Goal: Information Seeking & Learning: Learn about a topic

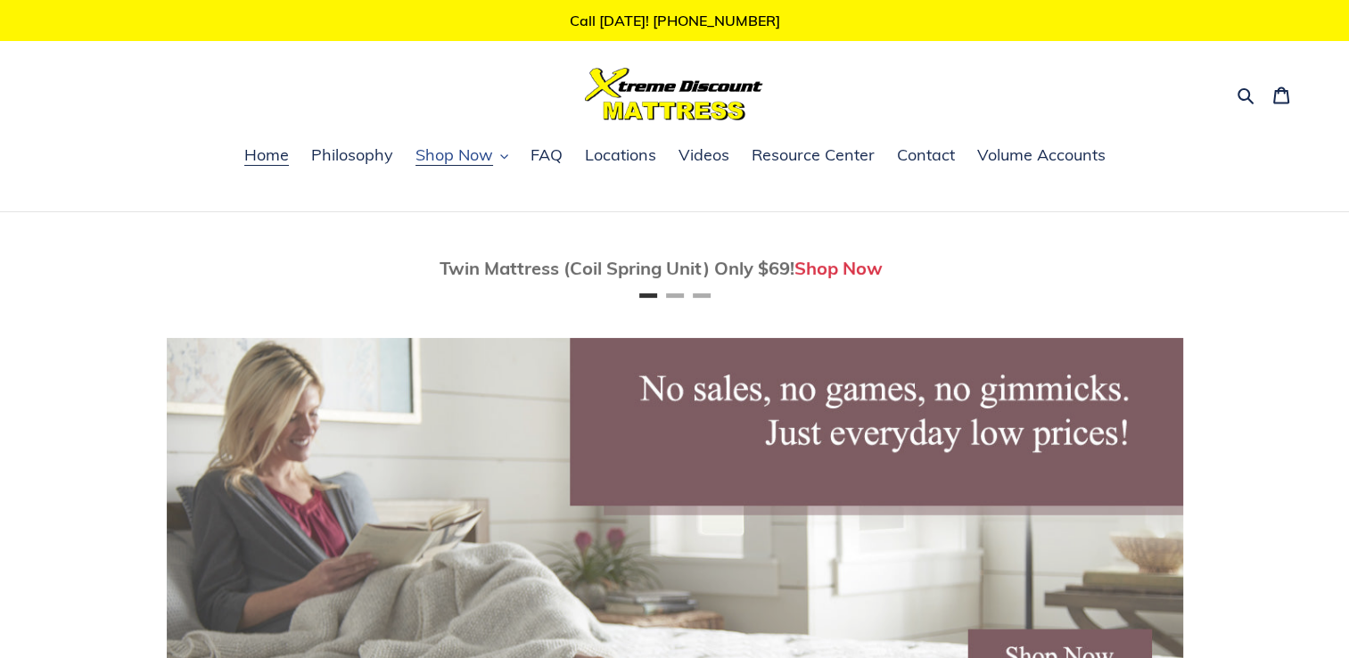
click at [472, 157] on span "Shop Now" at bounding box center [454, 154] width 78 height 21
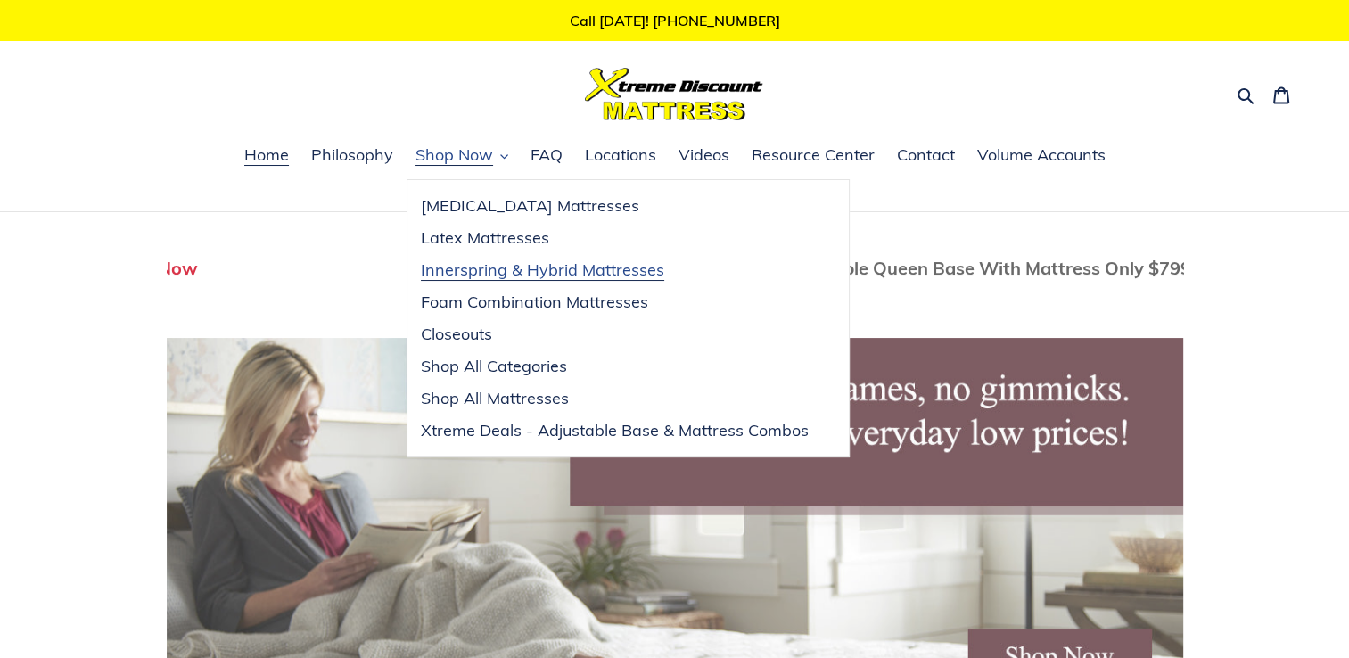
scroll to position [0, 1016]
click at [534, 399] on span "Shop All Mattresses" at bounding box center [495, 398] width 148 height 21
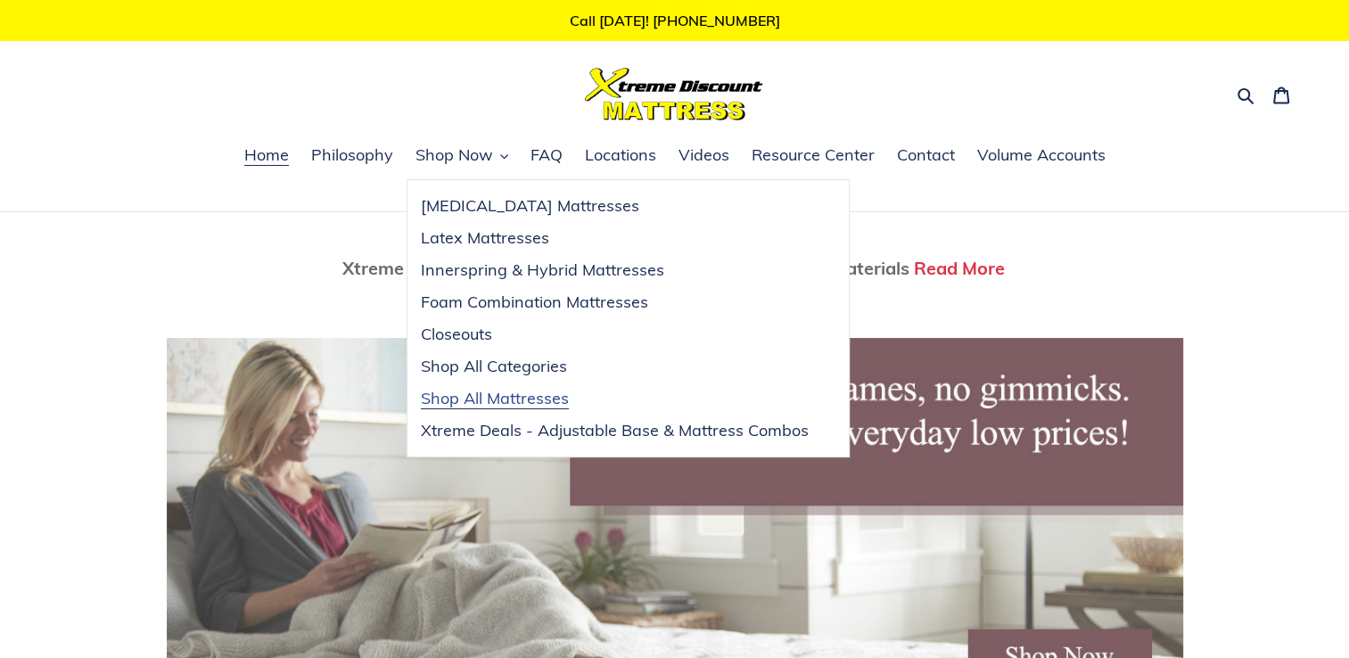
scroll to position [0, 2033]
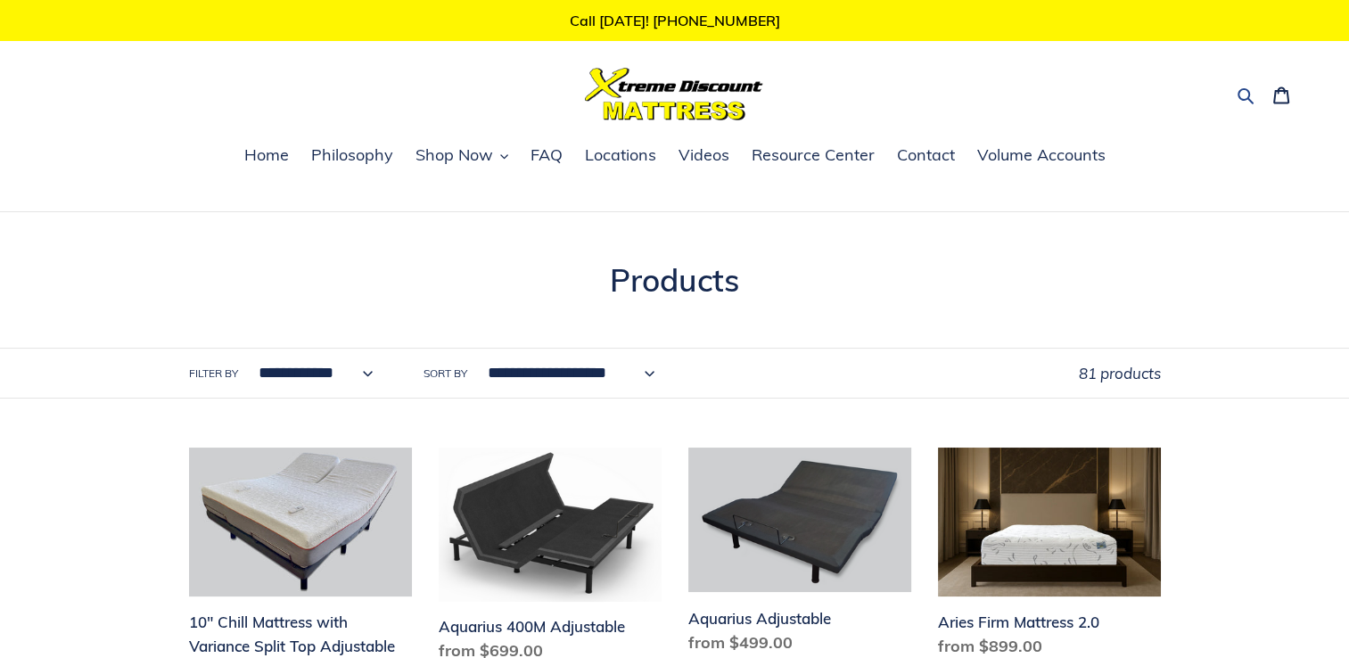
click at [1244, 95] on icon "button" at bounding box center [1245, 95] width 18 height 18
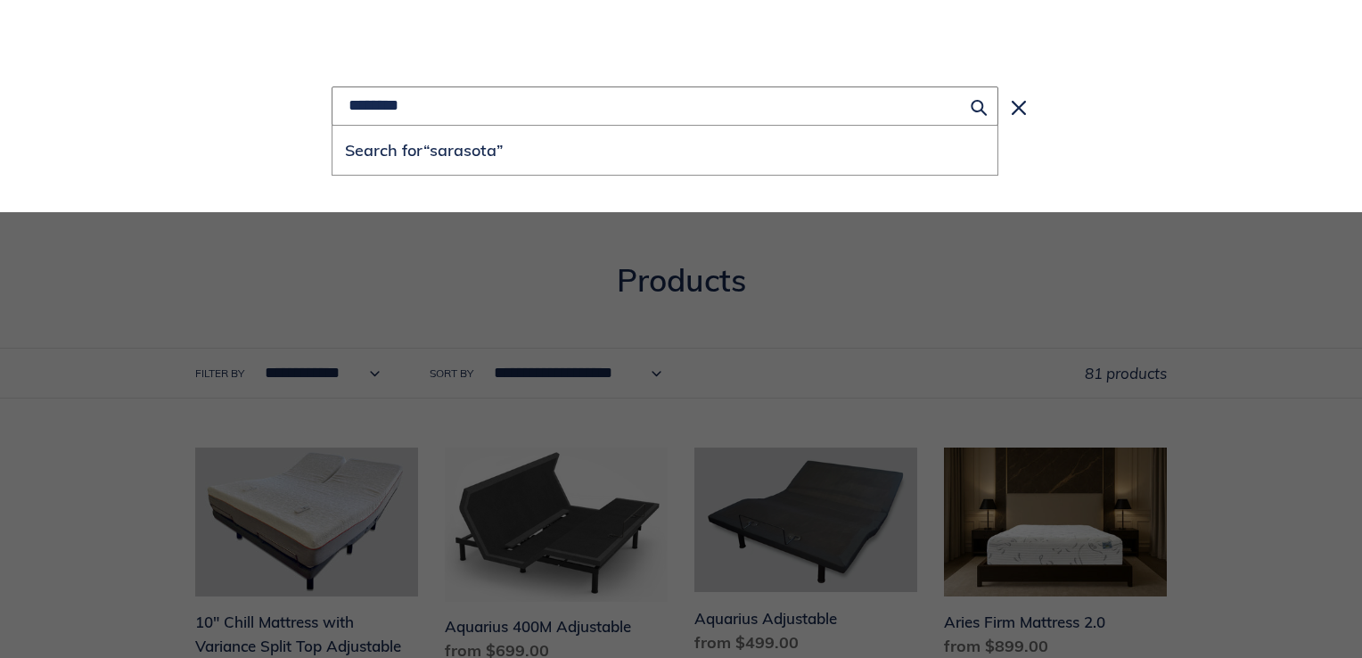
type input "********"
click at [333, 126] on button "Search for “sarasota”" at bounding box center [665, 150] width 665 height 49
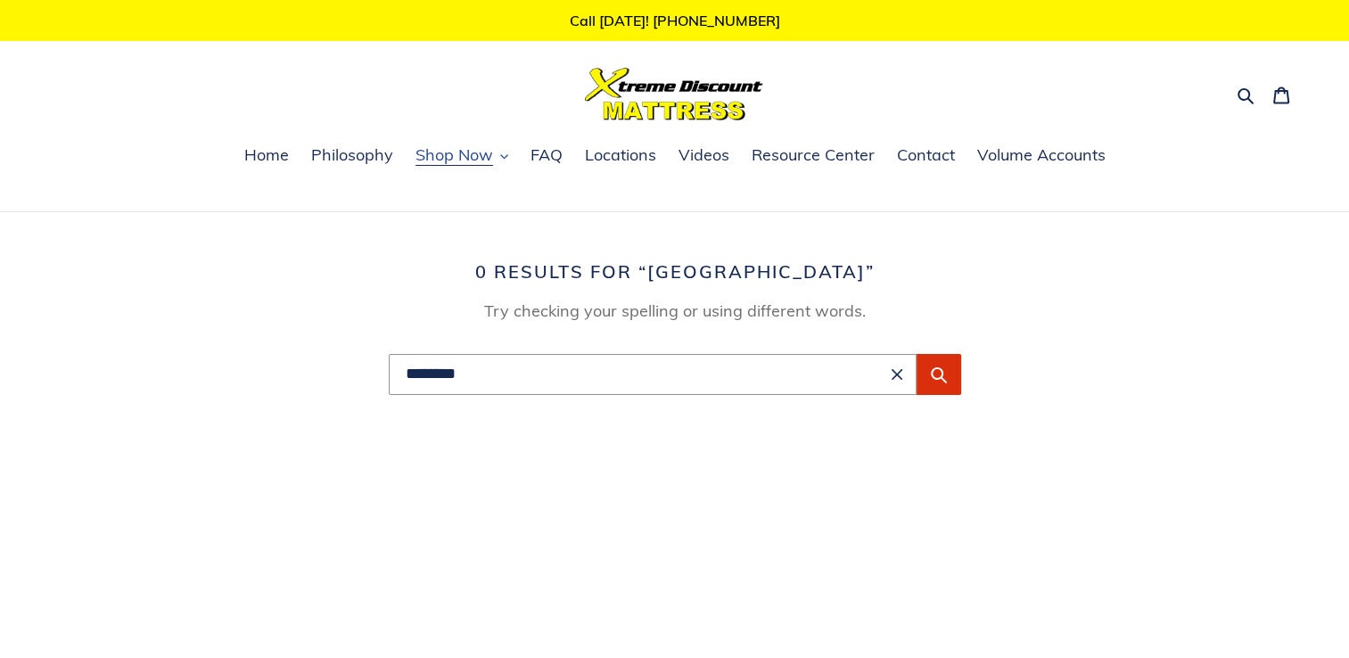
click at [428, 159] on span "Shop Now" at bounding box center [454, 154] width 78 height 21
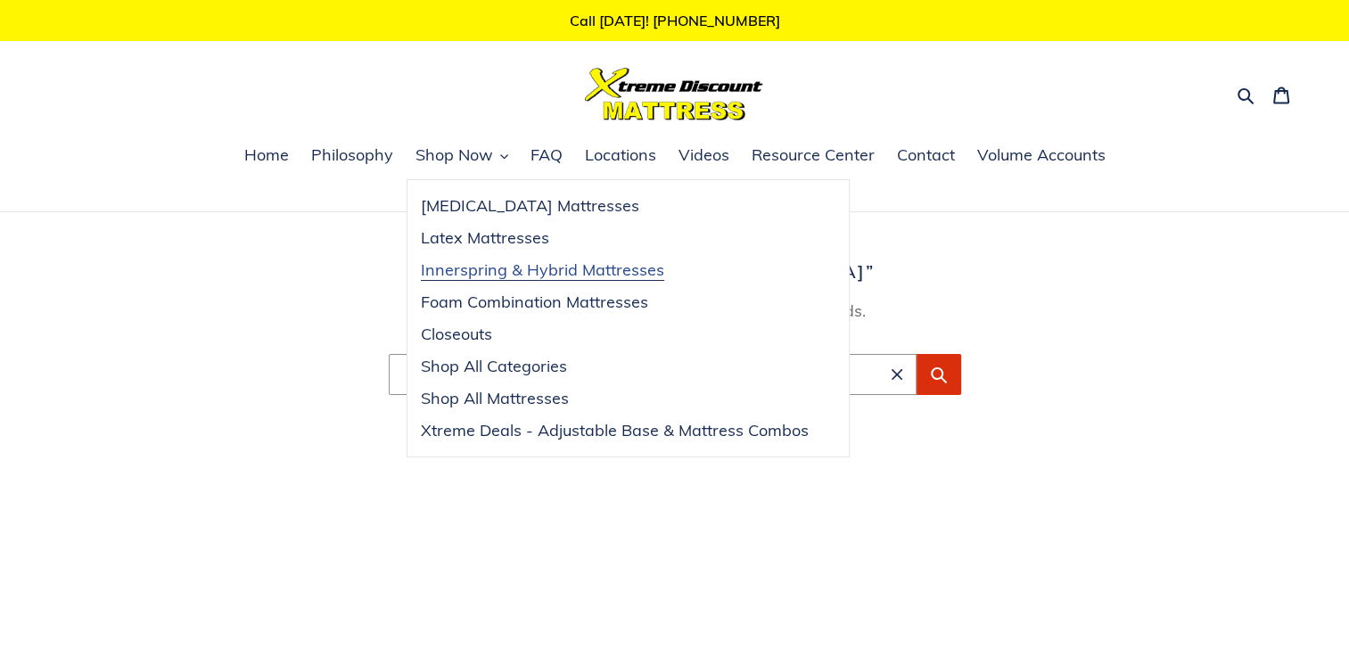
click at [521, 275] on span "Innerspring & Hybrid Mattresses" at bounding box center [542, 269] width 243 height 21
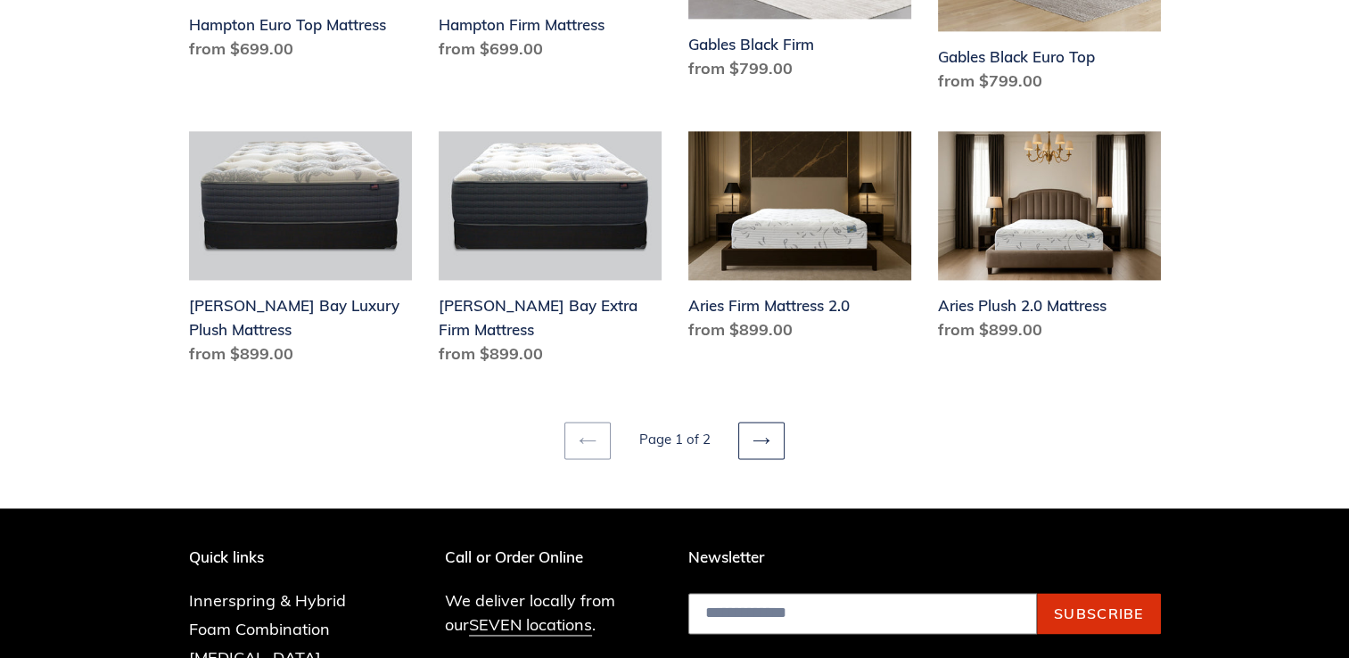
scroll to position [2496, 0]
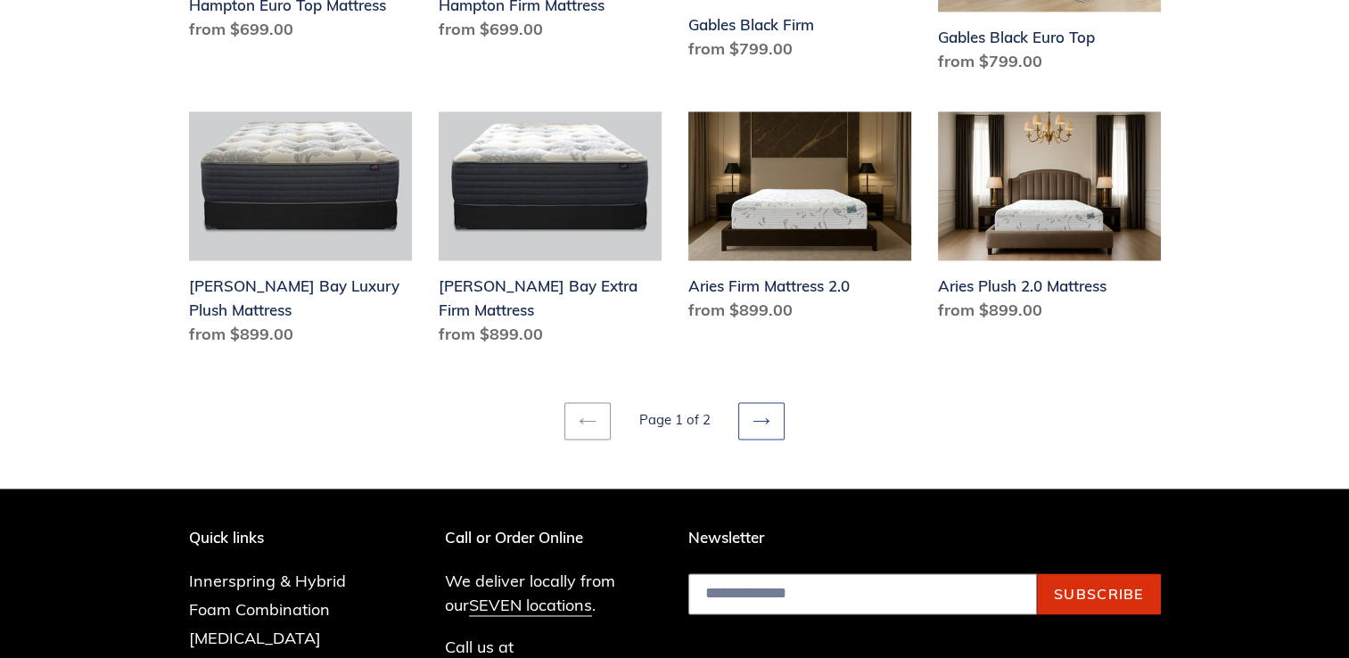
click at [756, 407] on link "Next page" at bounding box center [761, 420] width 46 height 37
click at [767, 412] on icon at bounding box center [761, 421] width 18 height 18
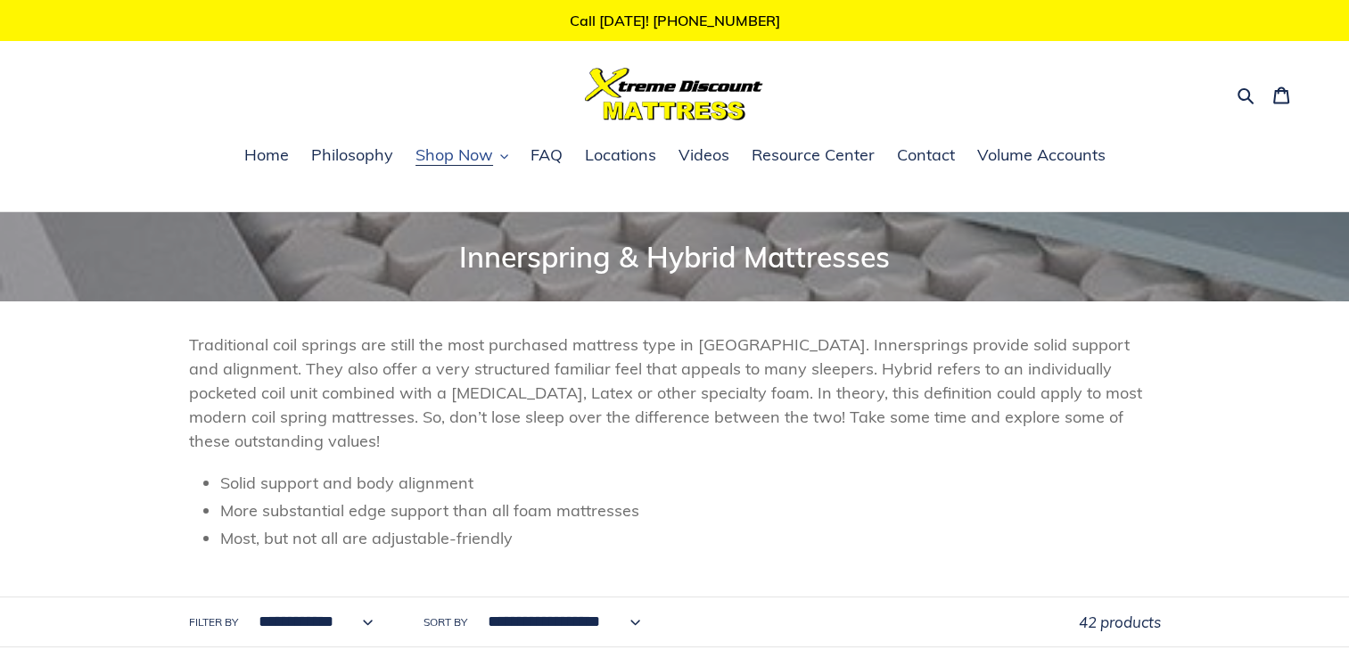
click at [432, 160] on span "Shop Now" at bounding box center [454, 154] width 78 height 21
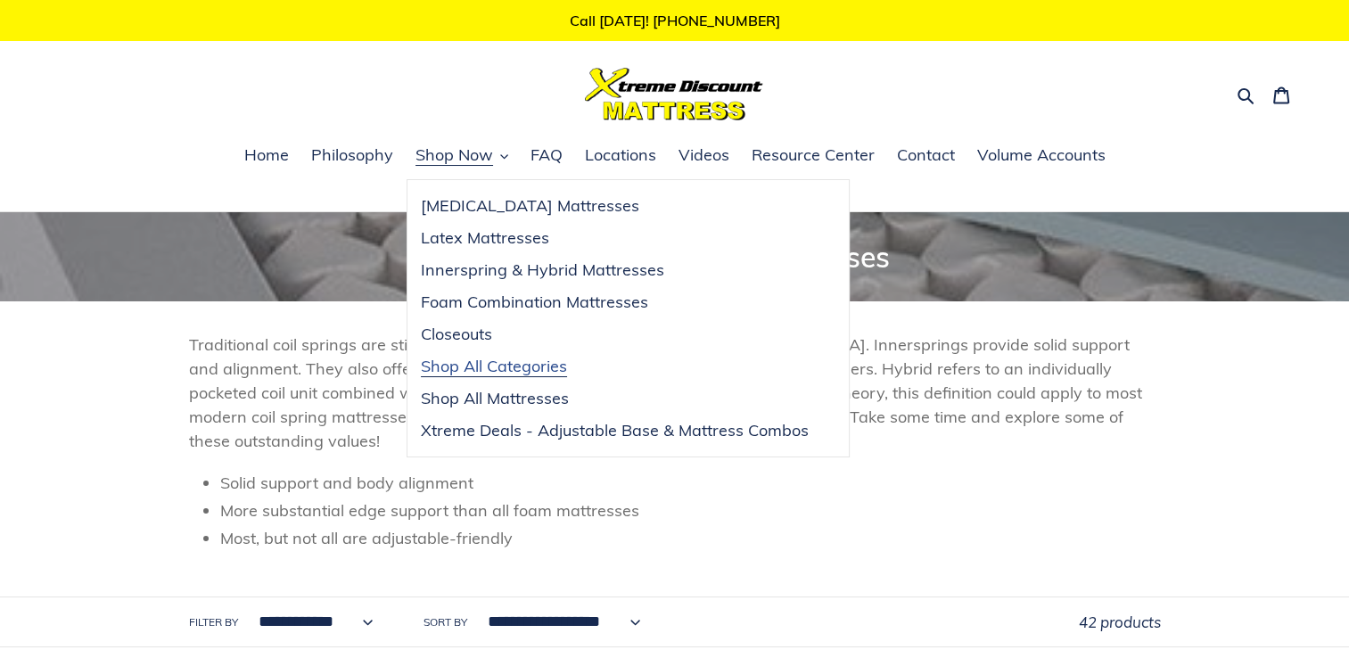
click at [494, 366] on span "Shop All Categories" at bounding box center [494, 366] width 146 height 21
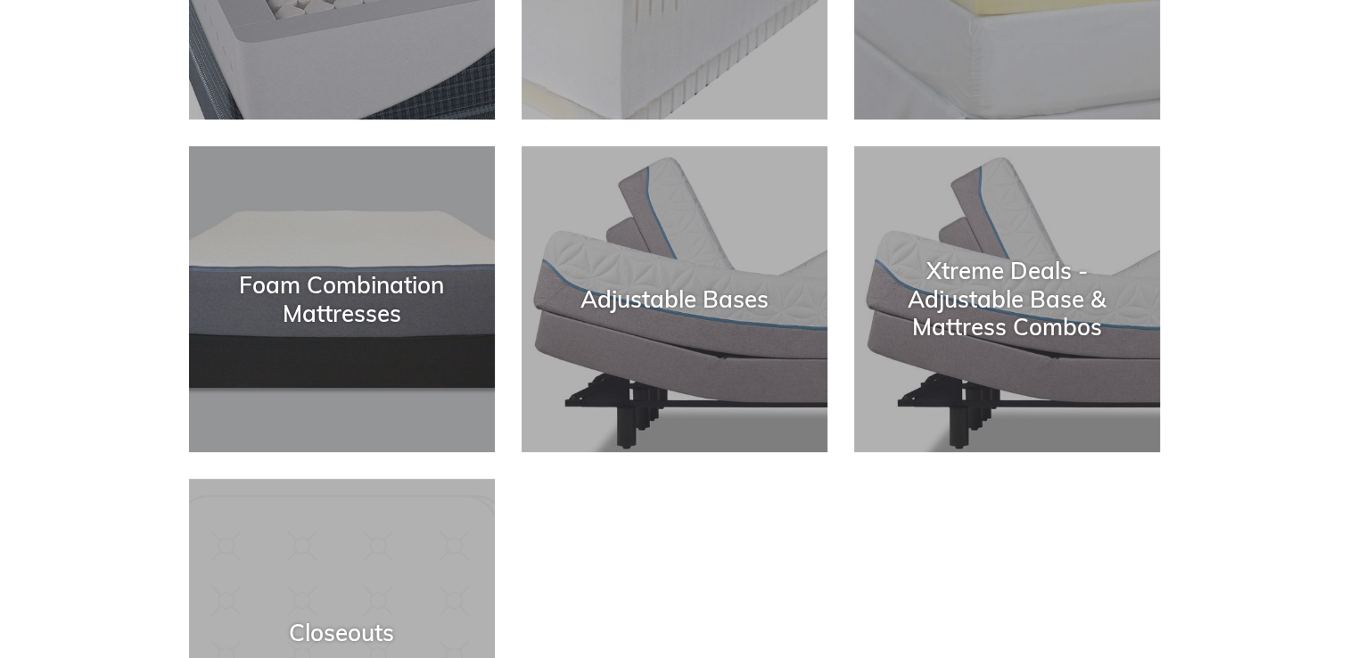
scroll to position [267, 0]
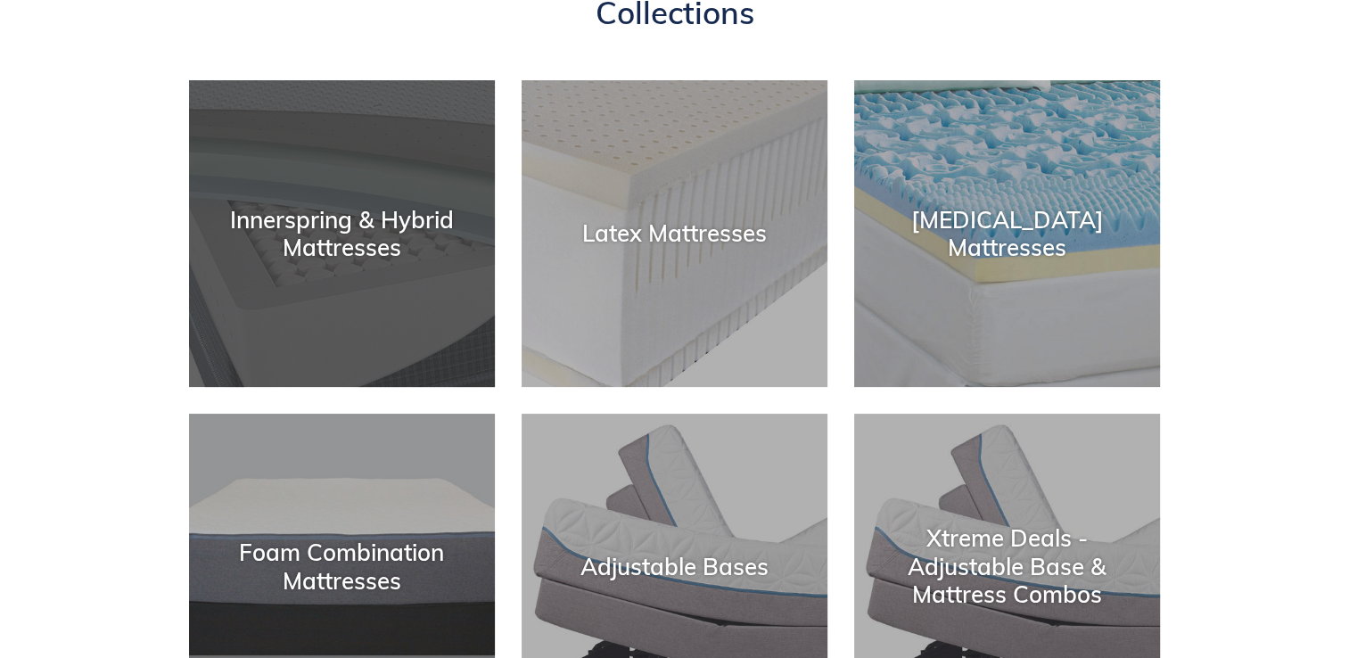
click at [412, 218] on div "Innerspring & Hybrid Mattresses" at bounding box center [342, 233] width 306 height 55
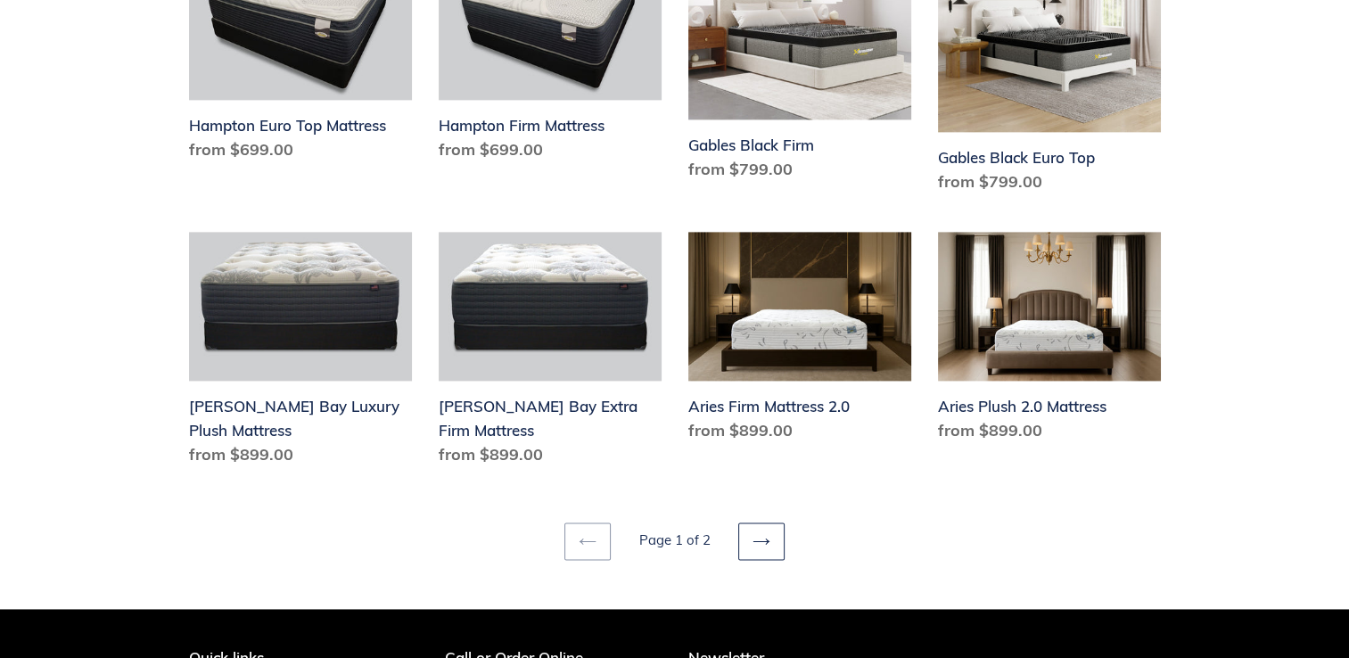
scroll to position [2407, 0]
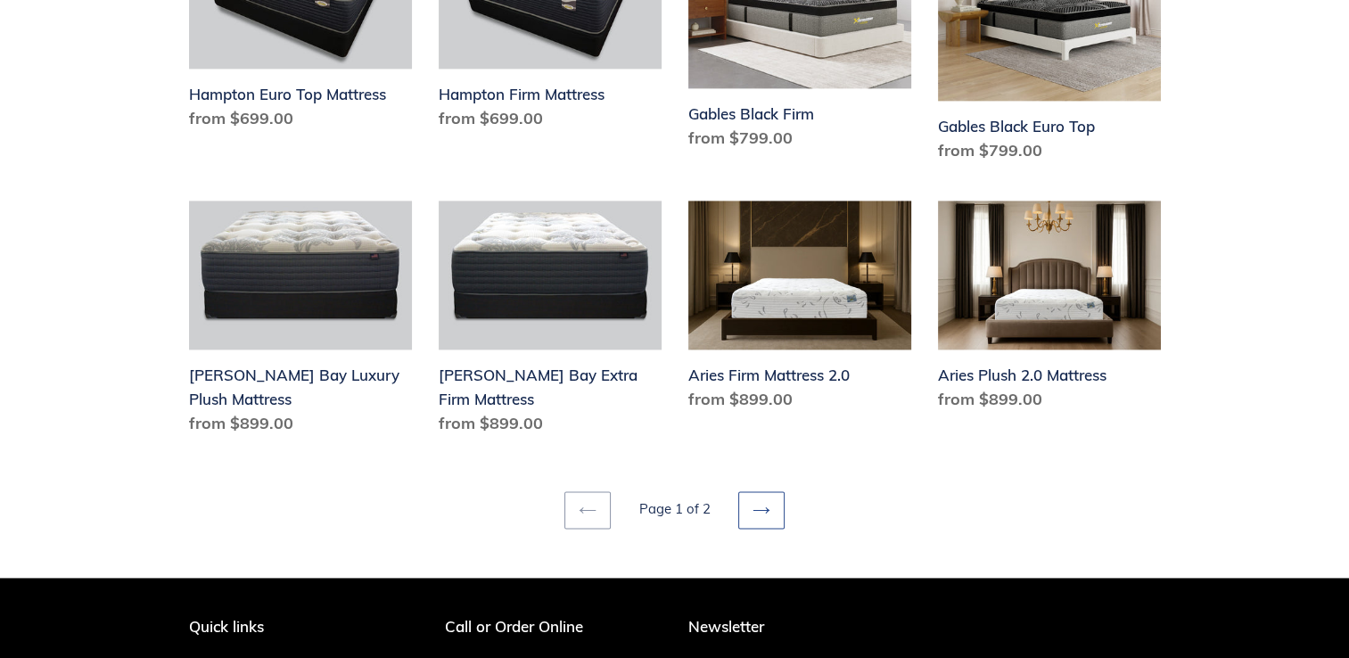
click at [766, 501] on icon at bounding box center [761, 510] width 18 height 18
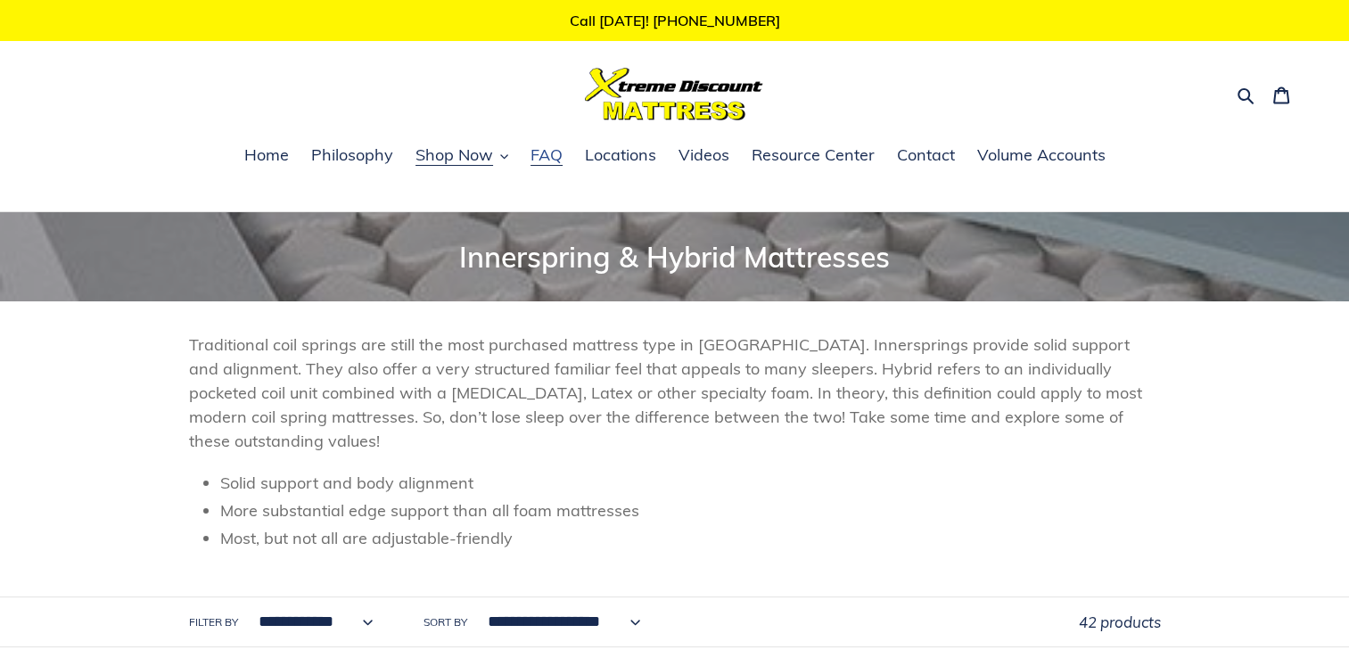
click at [556, 156] on span "FAQ" at bounding box center [546, 154] width 32 height 21
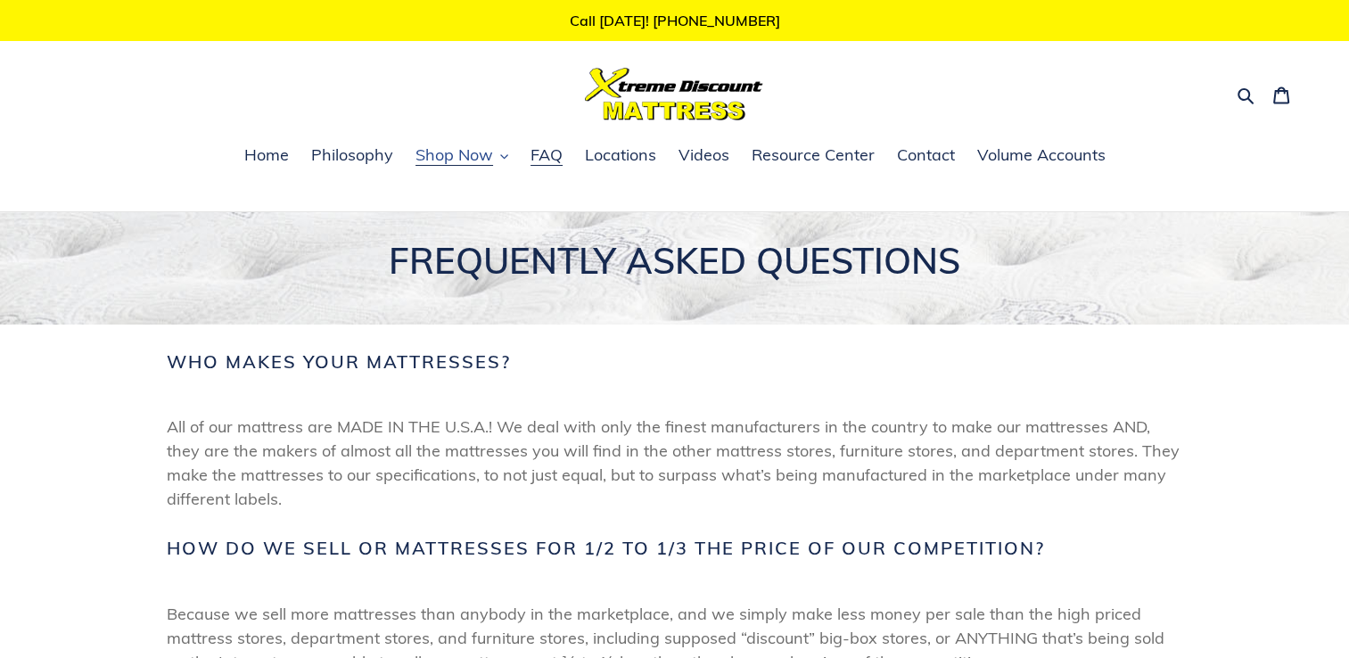
click at [456, 159] on span "Shop Now" at bounding box center [454, 154] width 78 height 21
